Goal: Entertainment & Leisure: Consume media (video, audio)

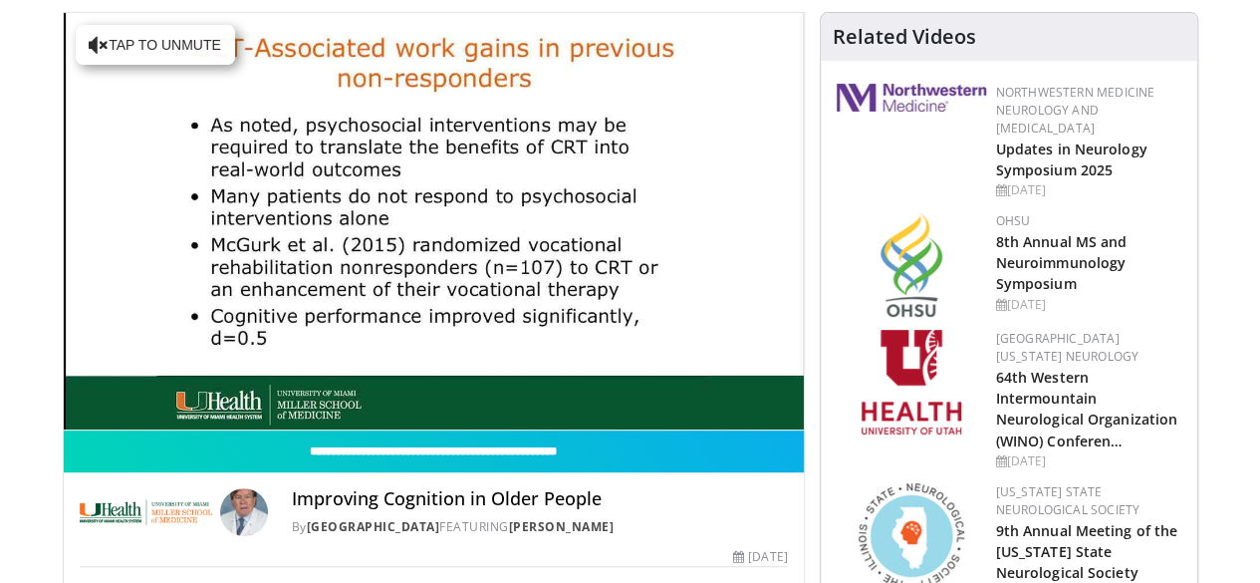
scroll to position [199, 0]
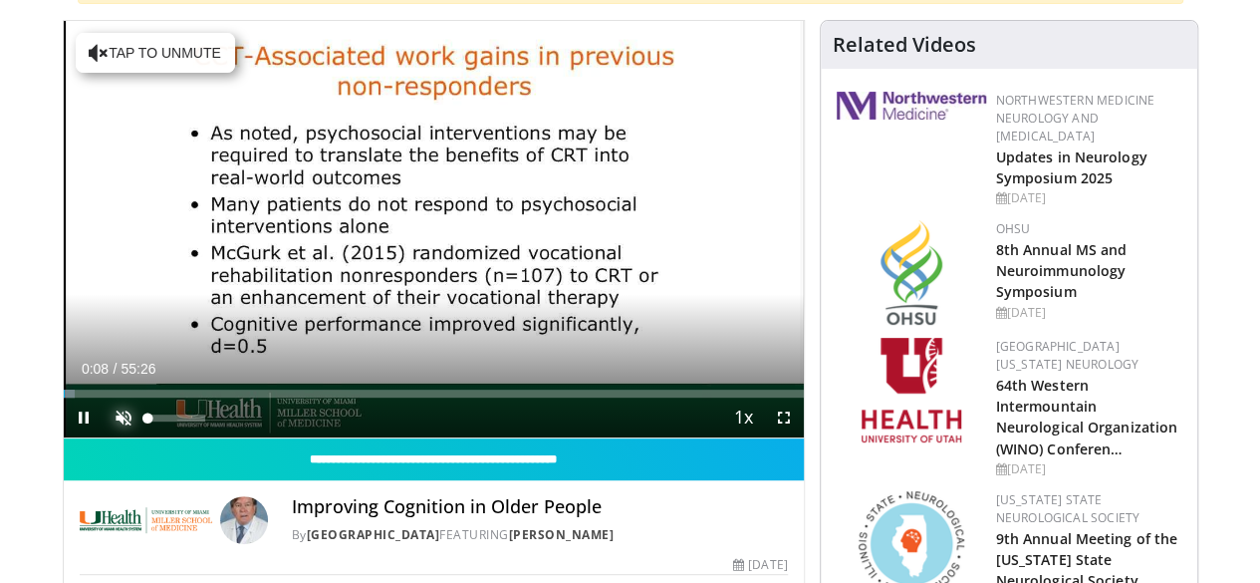
click at [104, 437] on span "Video Player" at bounding box center [124, 418] width 40 height 40
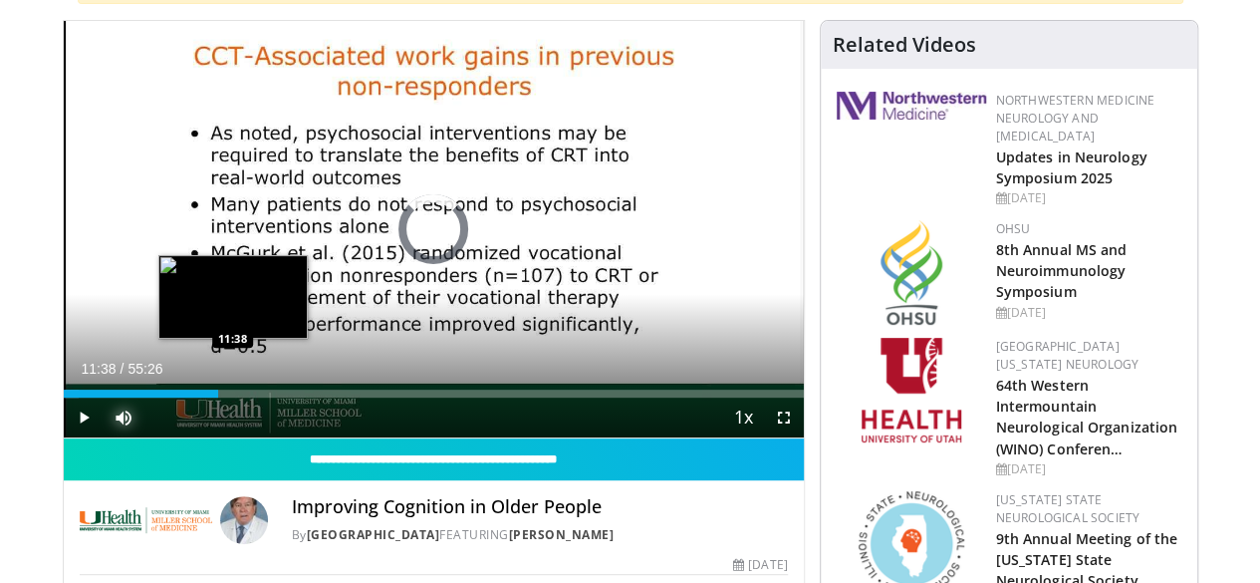
click at [182, 398] on div "Loaded : 2.09% 11:38 11:38" at bounding box center [434, 388] width 740 height 19
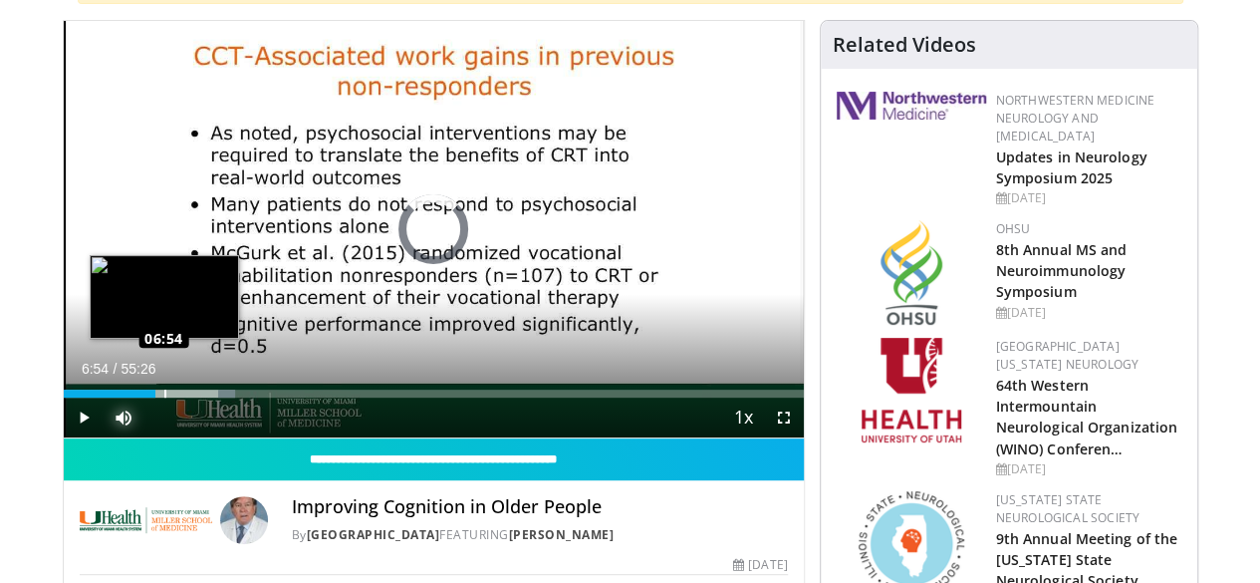
click at [114, 398] on div "Loaded : 23.17% 11:49 06:54" at bounding box center [434, 388] width 740 height 19
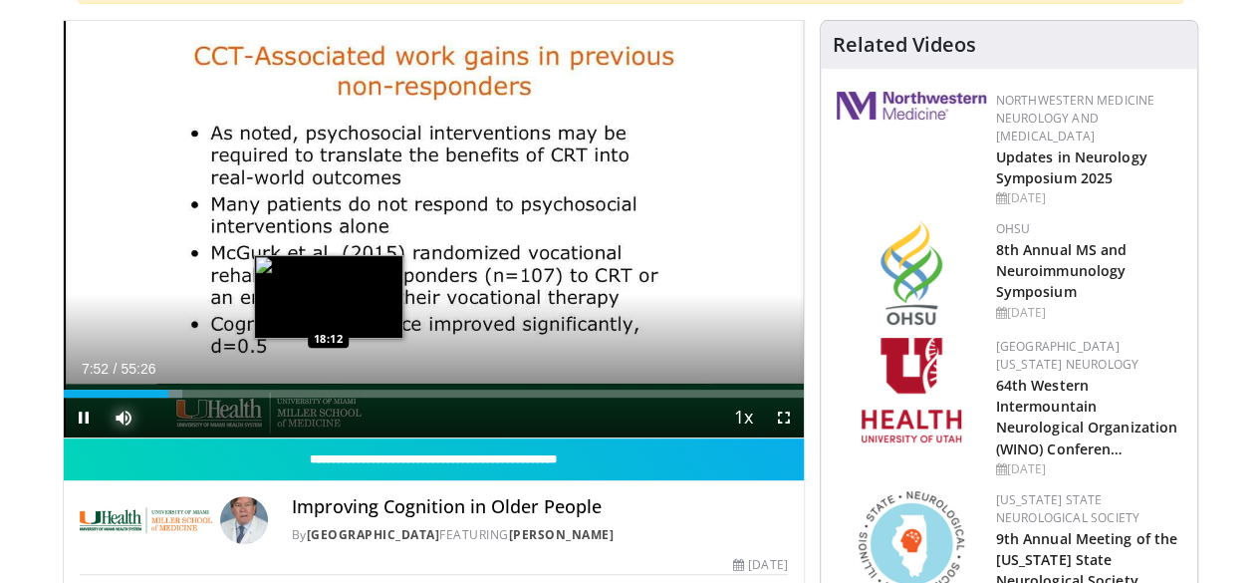
click at [283, 398] on div "Loaded : 16.11% 07:52 18:12" at bounding box center [434, 394] width 740 height 8
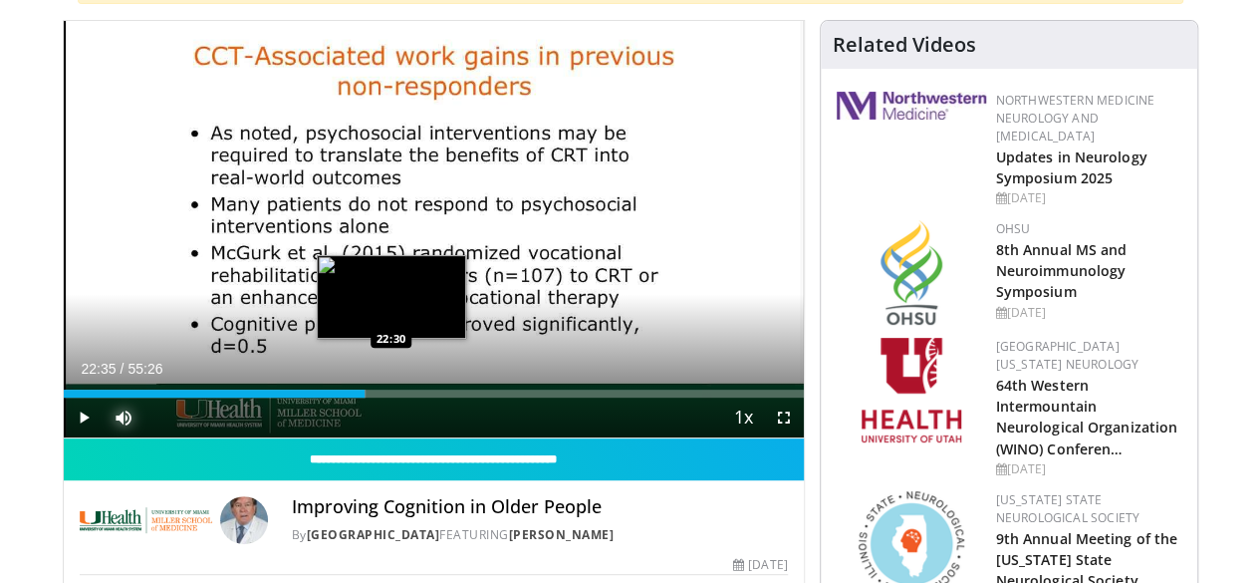
click at [342, 398] on div "Loaded : 40.86% 22:35 22:30" at bounding box center [434, 394] width 740 height 8
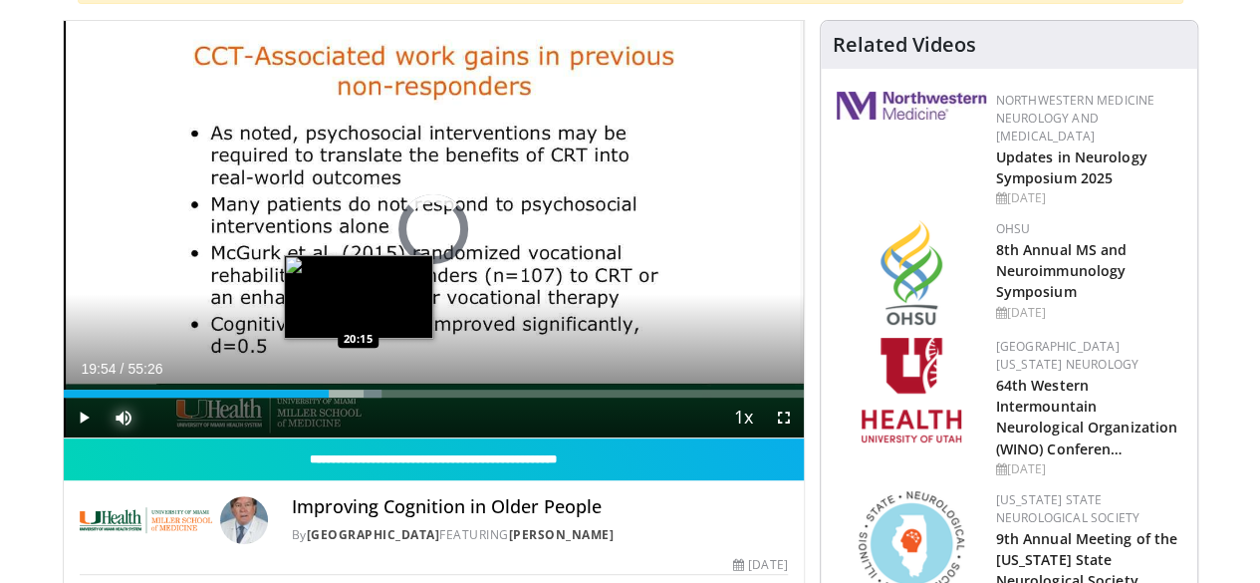
click at [303, 398] on div "22:42" at bounding box center [197, 394] width 266 height 8
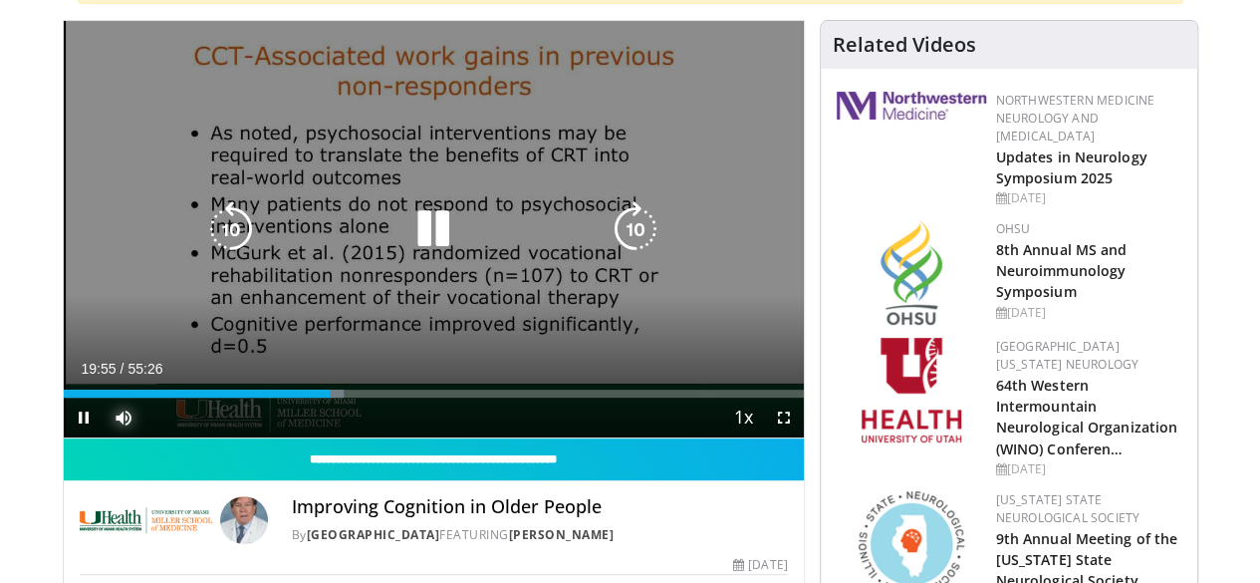
click at [287, 398] on div "19:55" at bounding box center [197, 394] width 266 height 8
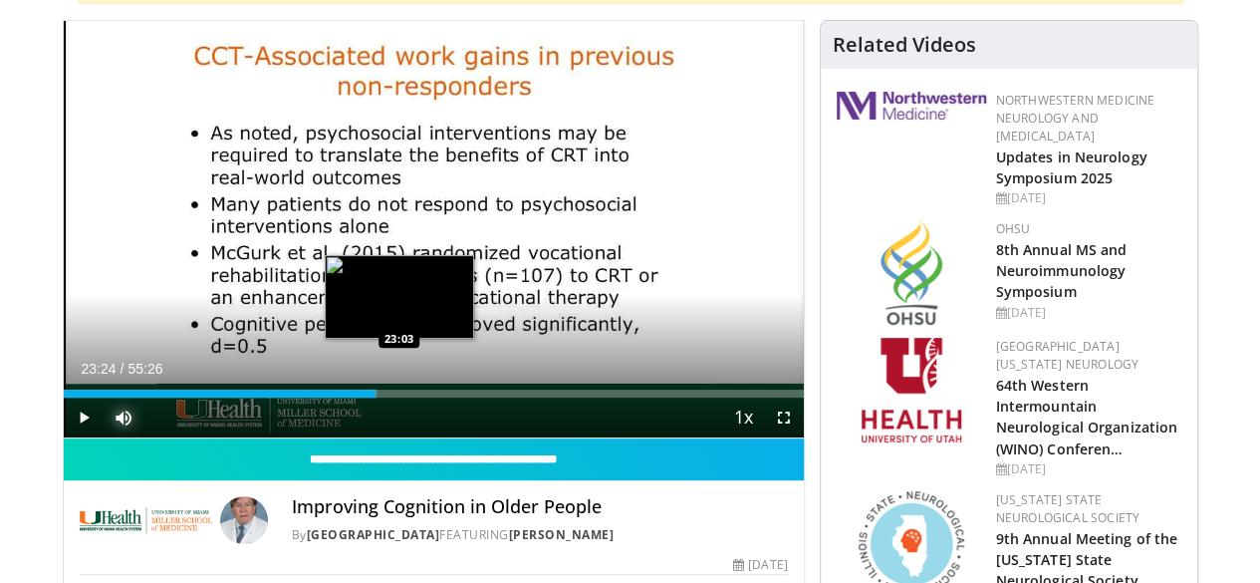
click at [353, 398] on div "Loaded : 42.35% 18:54 23:03" at bounding box center [434, 394] width 740 height 8
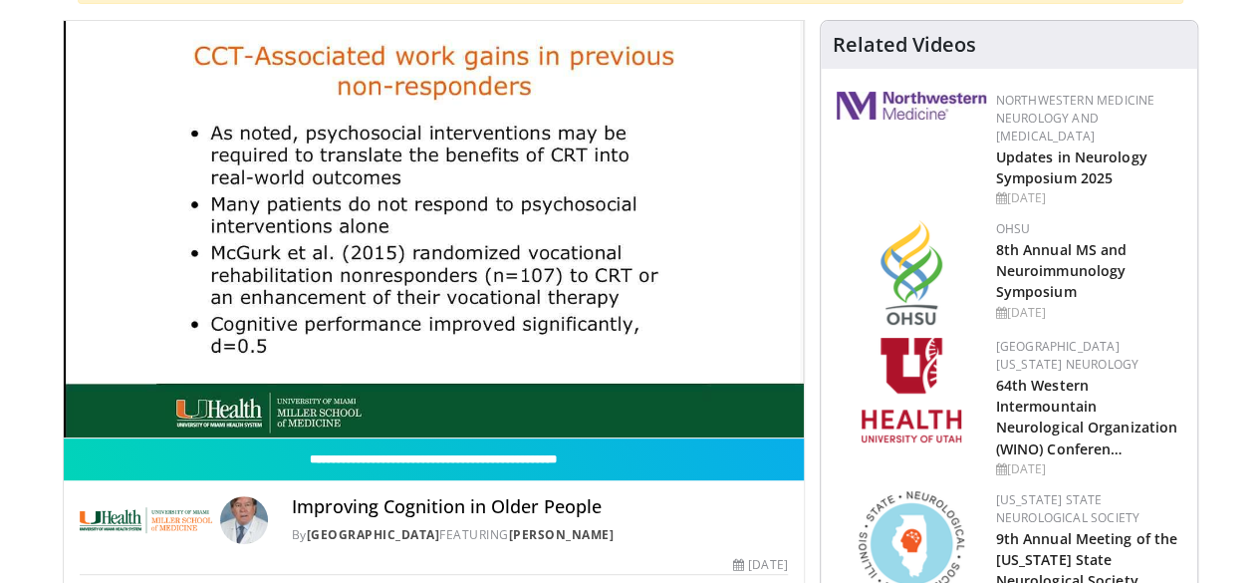
click at [387, 427] on div "10 seconds Tap to unmute" at bounding box center [434, 229] width 740 height 416
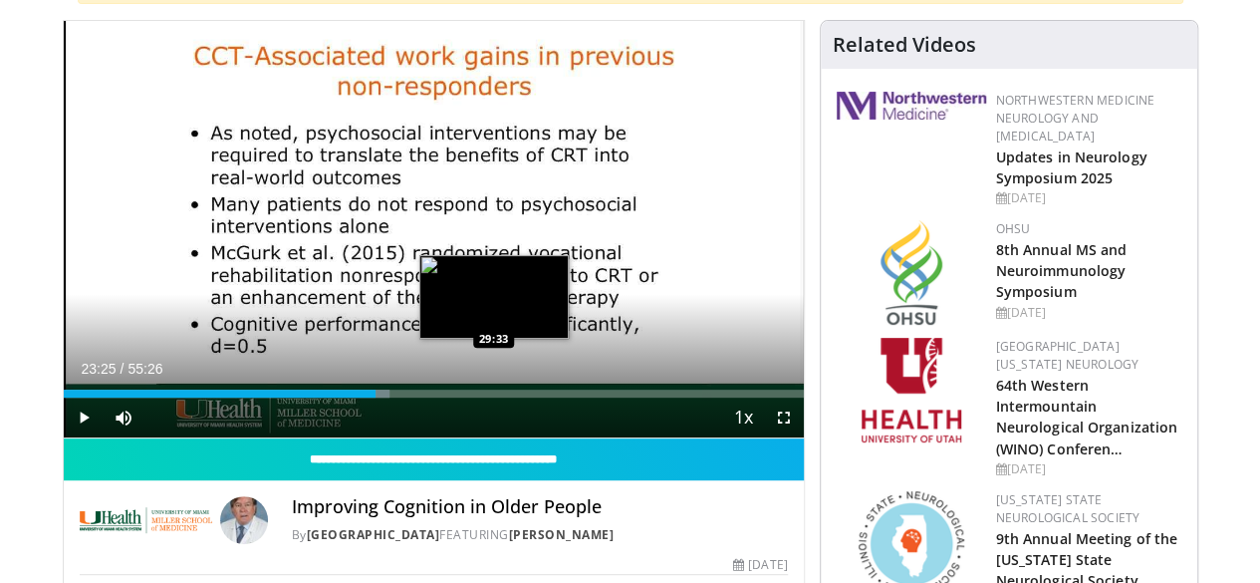
click at [442, 398] on div "Loaded : 44.14% 23:25 29:33" at bounding box center [434, 394] width 740 height 8
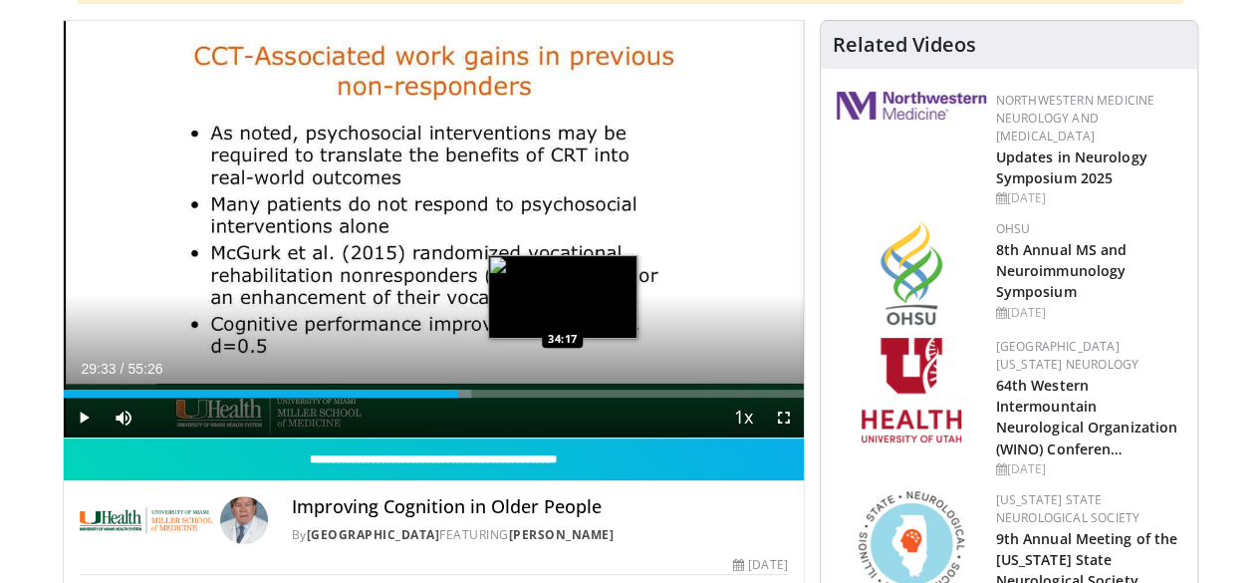
click at [512, 398] on div "Loaded : 55.18% 29:33 34:17" at bounding box center [434, 394] width 740 height 8
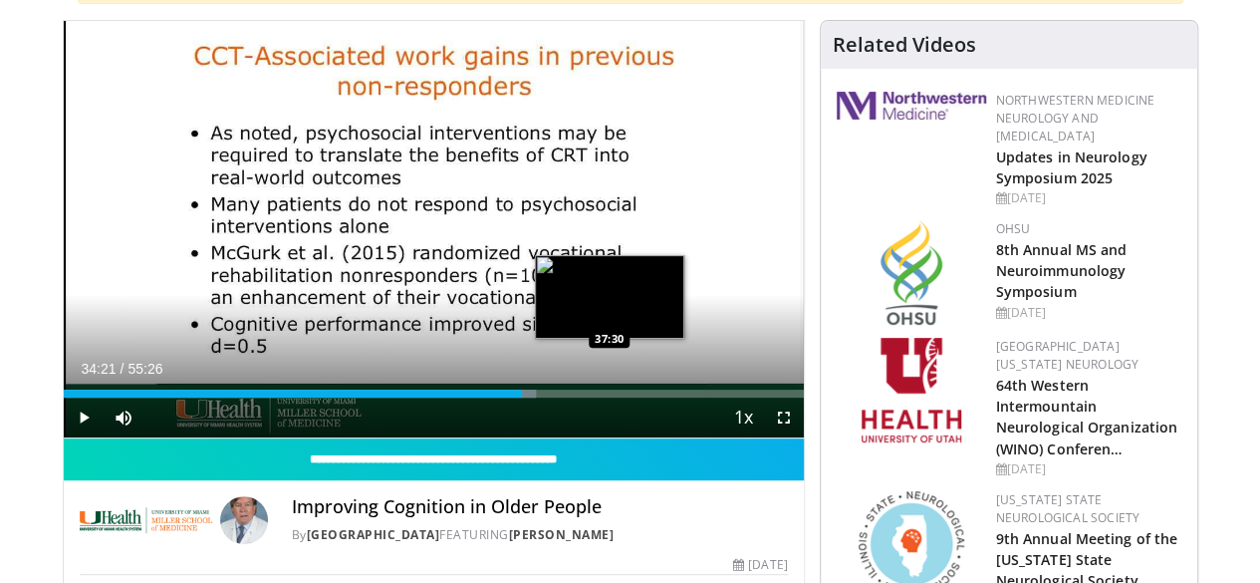
click at [560, 398] on div "Loaded : 63.80% 34:21 37:30" at bounding box center [434, 394] width 740 height 8
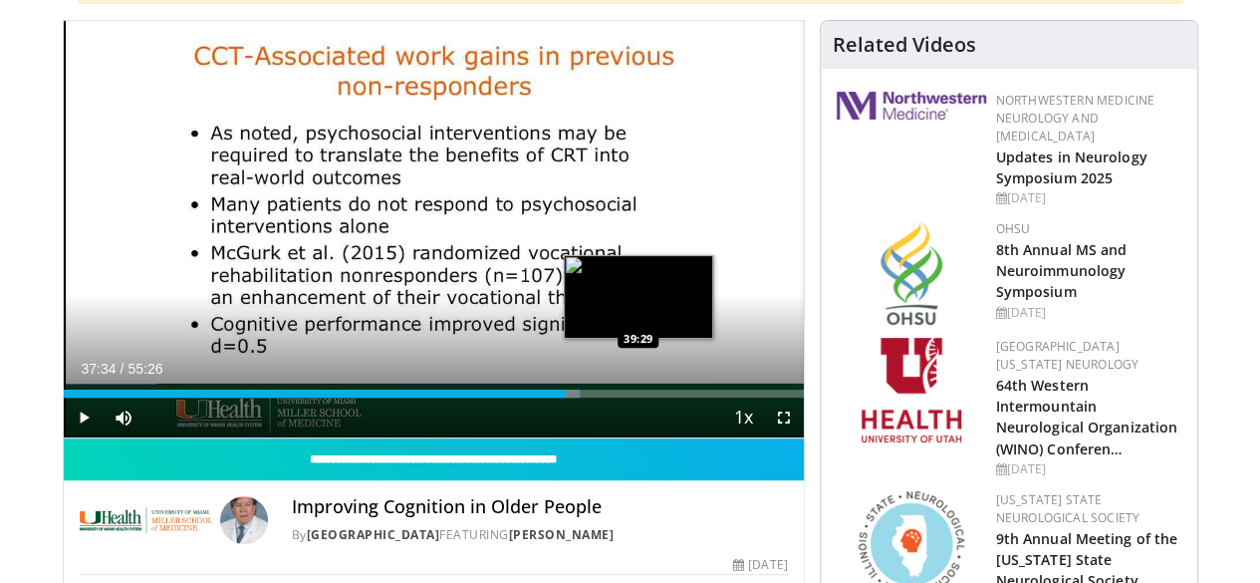
click at [590, 398] on div "Loaded : 69.79% 37:34 39:29" at bounding box center [434, 394] width 740 height 8
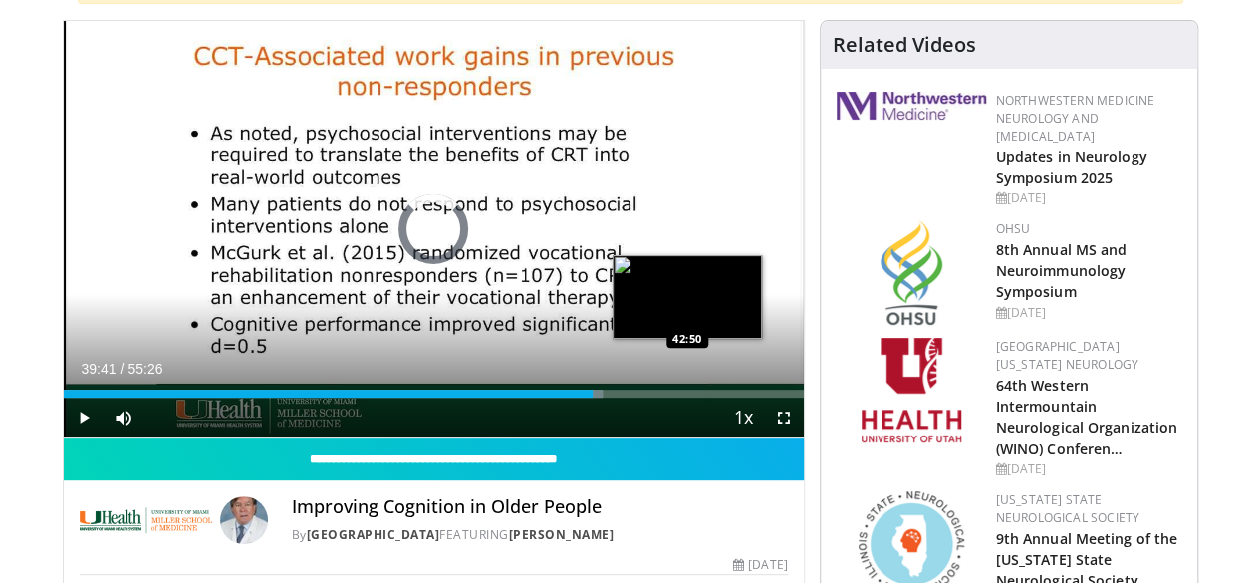
click at [638, 398] on div "Loaded : 72.83% 39:41 42:50" at bounding box center [434, 388] width 740 height 19
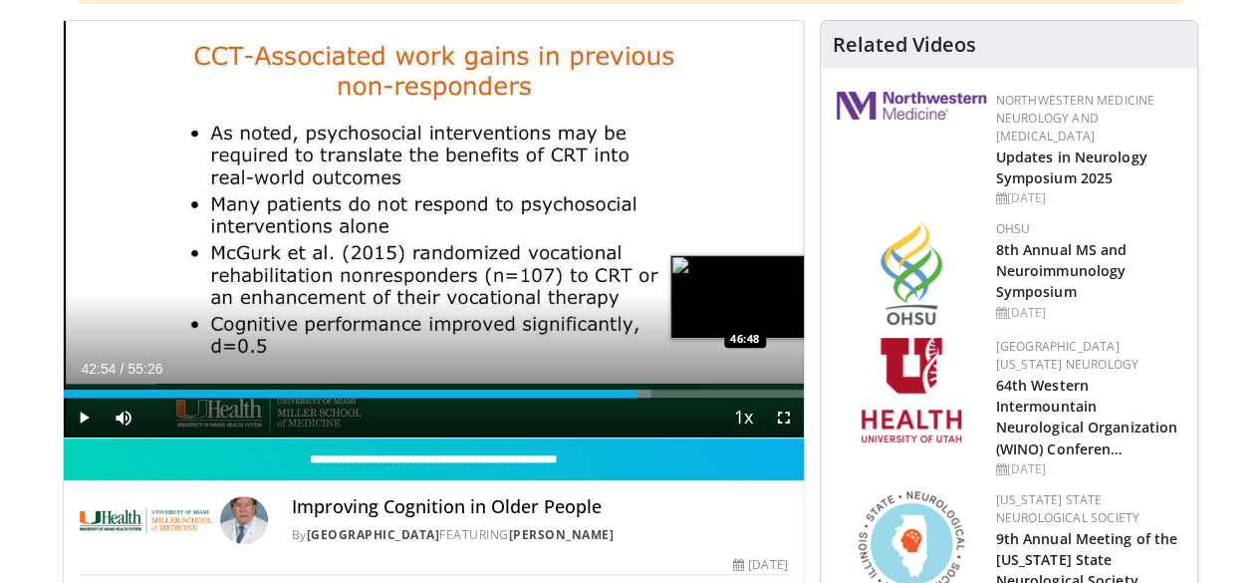
click at [699, 398] on div "Loaded : 79.34% 42:54 46:48" at bounding box center [434, 388] width 740 height 19
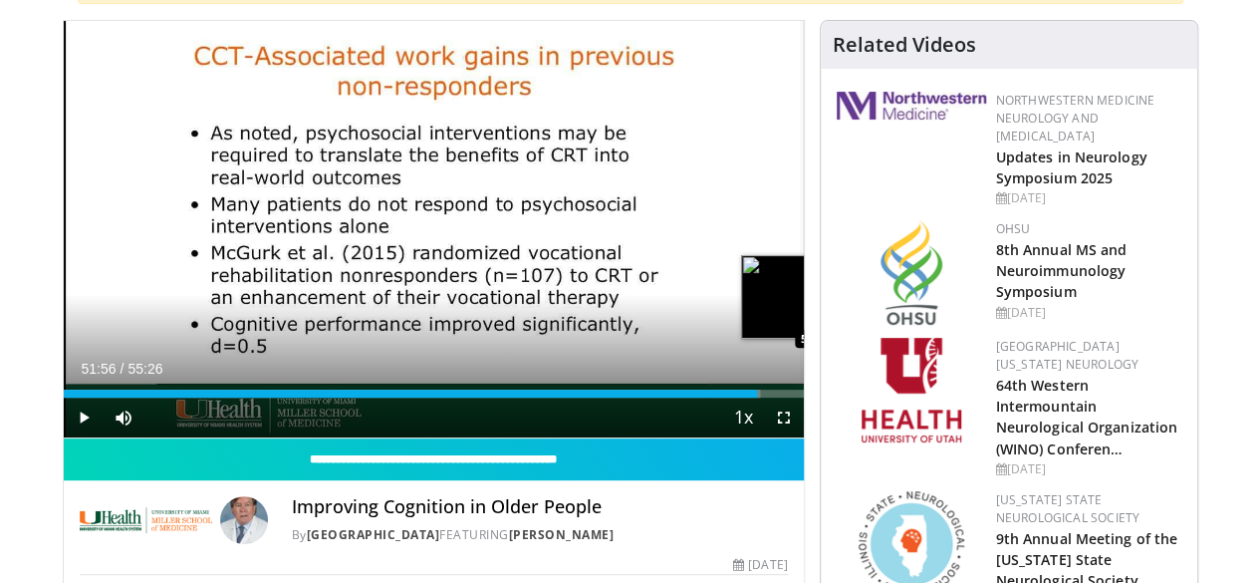
click at [769, 398] on div "Loaded : 94.20% 51:56 51:40" at bounding box center [434, 388] width 740 height 19
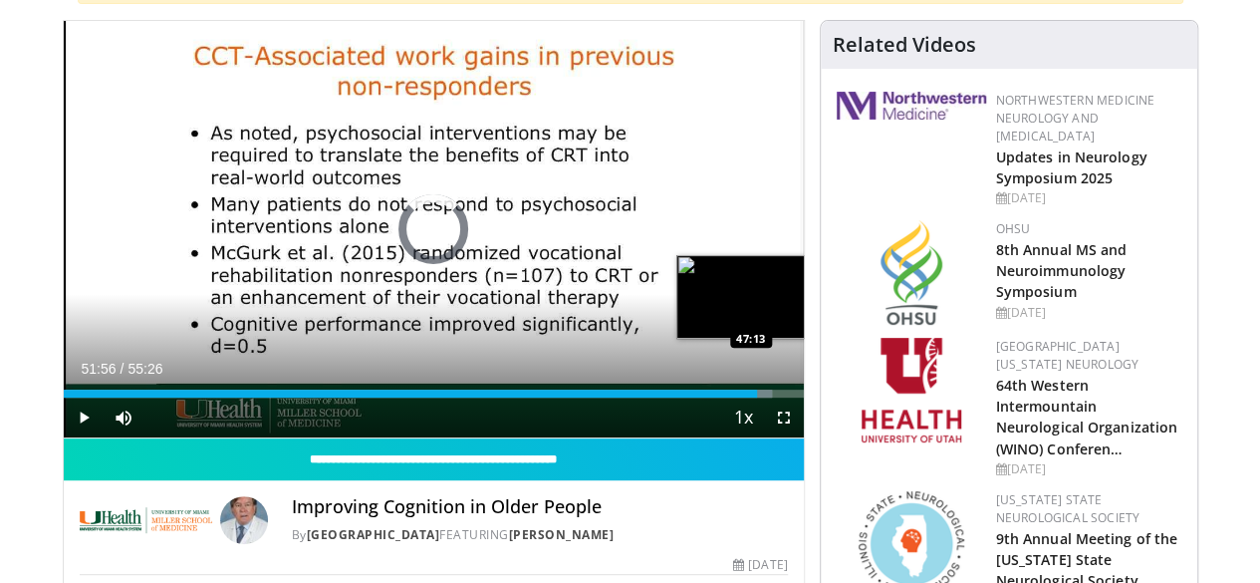
click at [693, 398] on div "Loaded : 95.71% 51:56 47:13" at bounding box center [434, 388] width 740 height 19
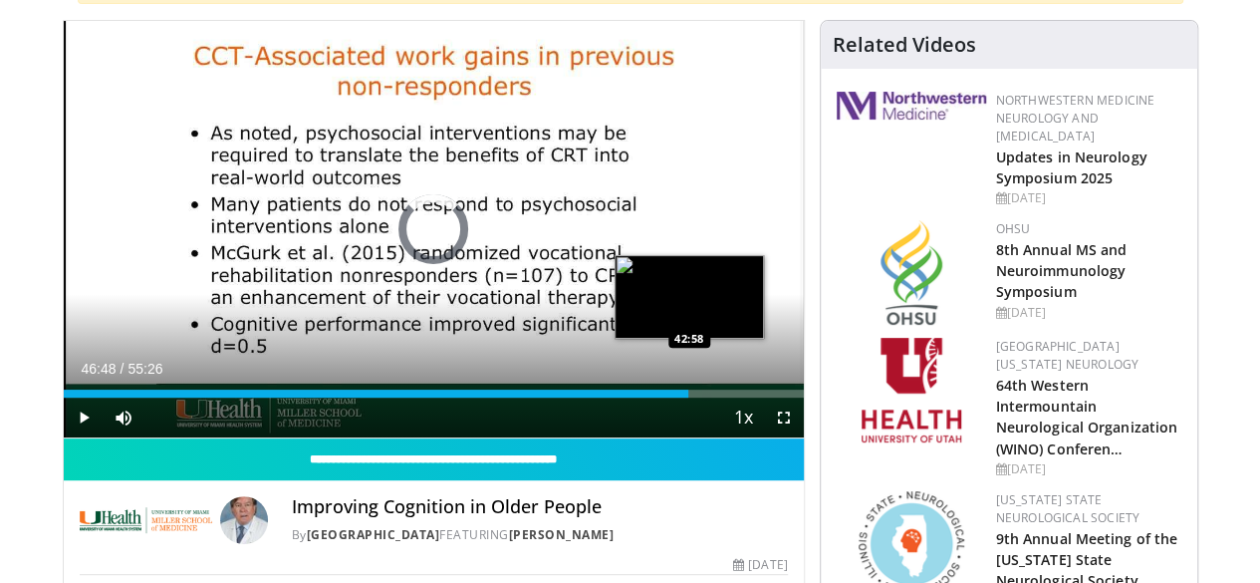
click at [634, 398] on div "46:48" at bounding box center [376, 394] width 625 height 8
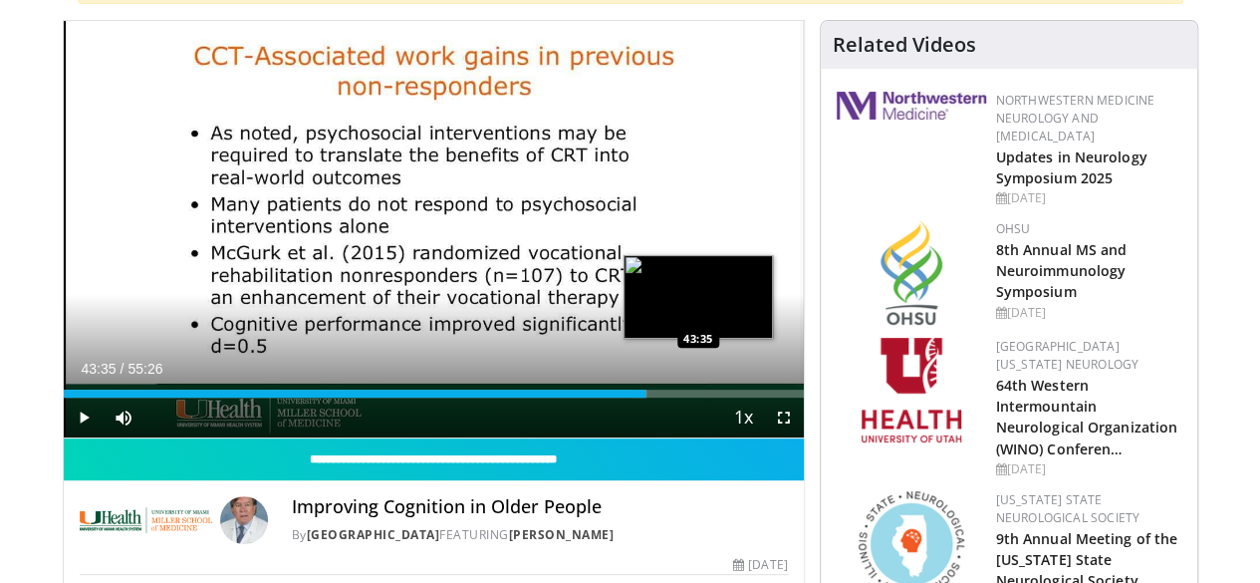
click at [648, 398] on div "Loaded : 78.74% 43:35 43:35" at bounding box center [434, 394] width 740 height 8
click at [656, 398] on div "Loaded : 80.53% 43:35 44:12" at bounding box center [434, 394] width 740 height 8
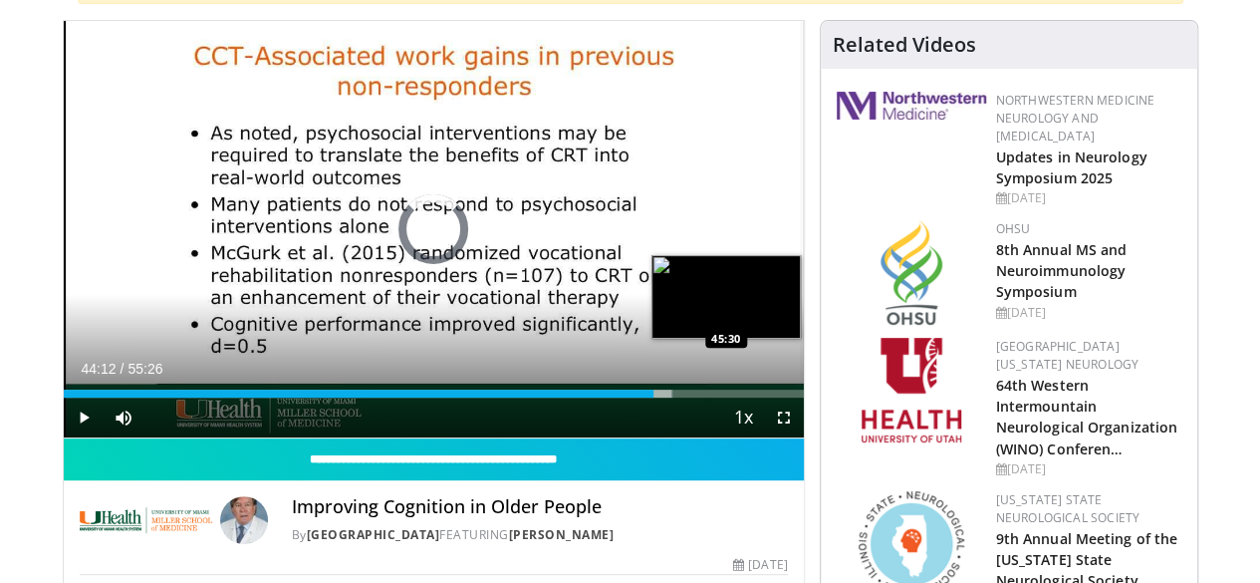
click at [676, 398] on div "Loaded : 82.32% 44:12 45:30" at bounding box center [434, 388] width 740 height 19
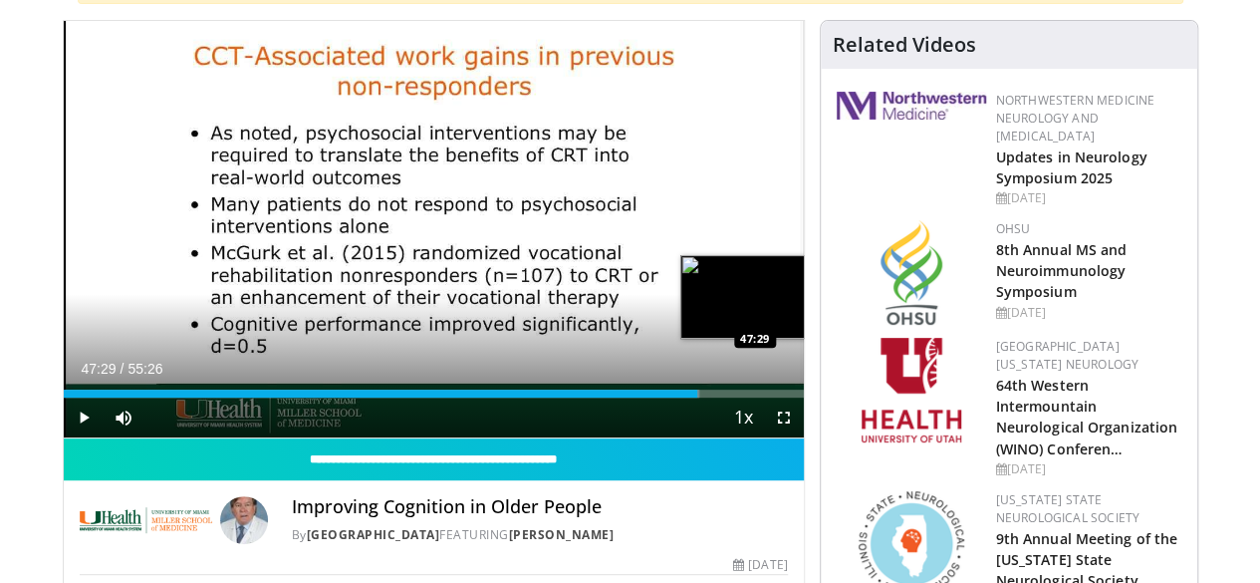
click at [704, 398] on div "Loaded : 85.90% 47:29 47:29" at bounding box center [434, 388] width 740 height 19
click at [758, 398] on div "Loaded : 92.39% 51:11 50:46" at bounding box center [434, 388] width 740 height 19
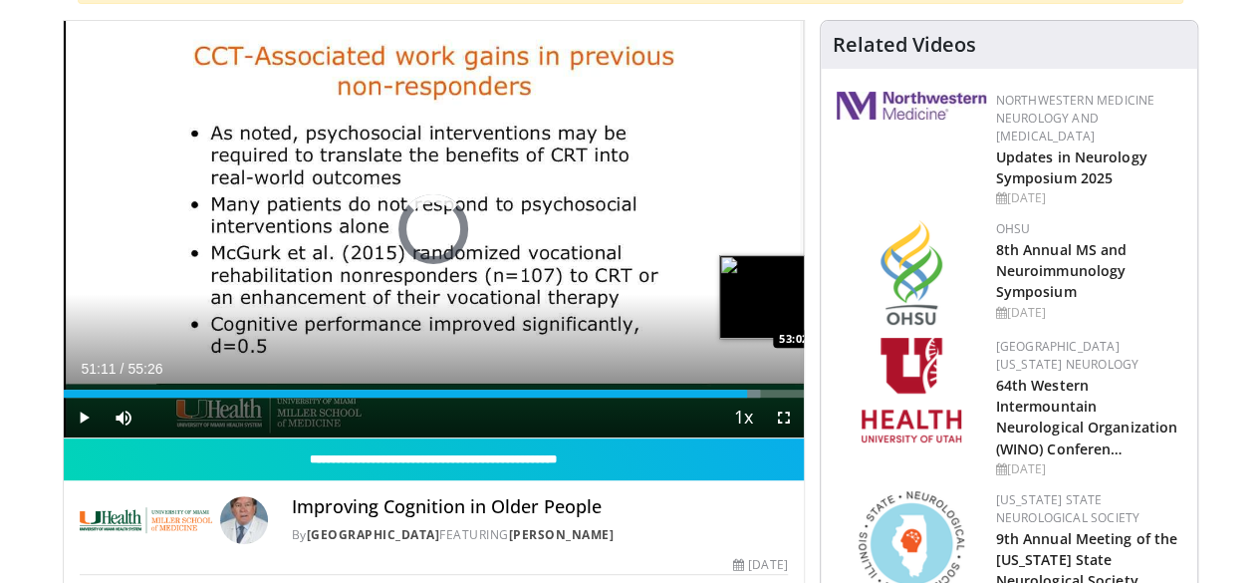
click at [787, 398] on div "Loaded : 94.20% 51:11 53:02" at bounding box center [434, 388] width 740 height 19
